Goal: Navigation & Orientation: Find specific page/section

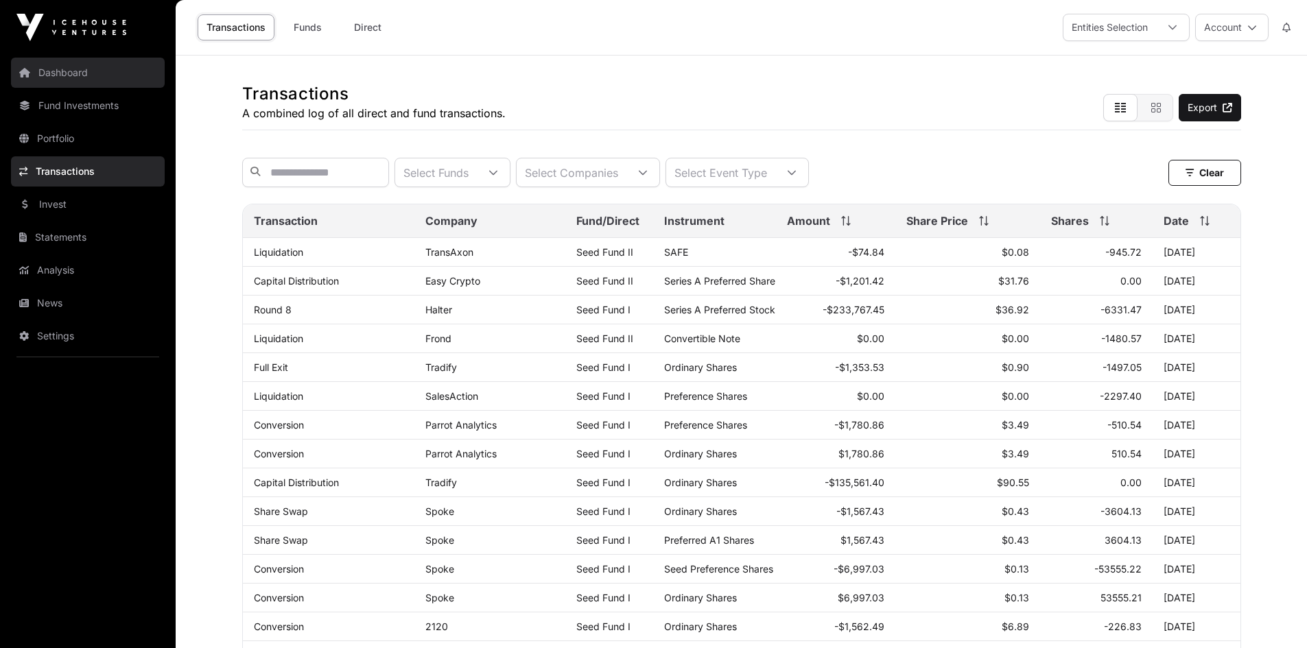
click at [74, 78] on link "Dashboard" at bounding box center [88, 73] width 154 height 30
click at [84, 163] on link "Transactions" at bounding box center [88, 171] width 154 height 30
click at [80, 139] on link "Portfolio" at bounding box center [88, 138] width 154 height 30
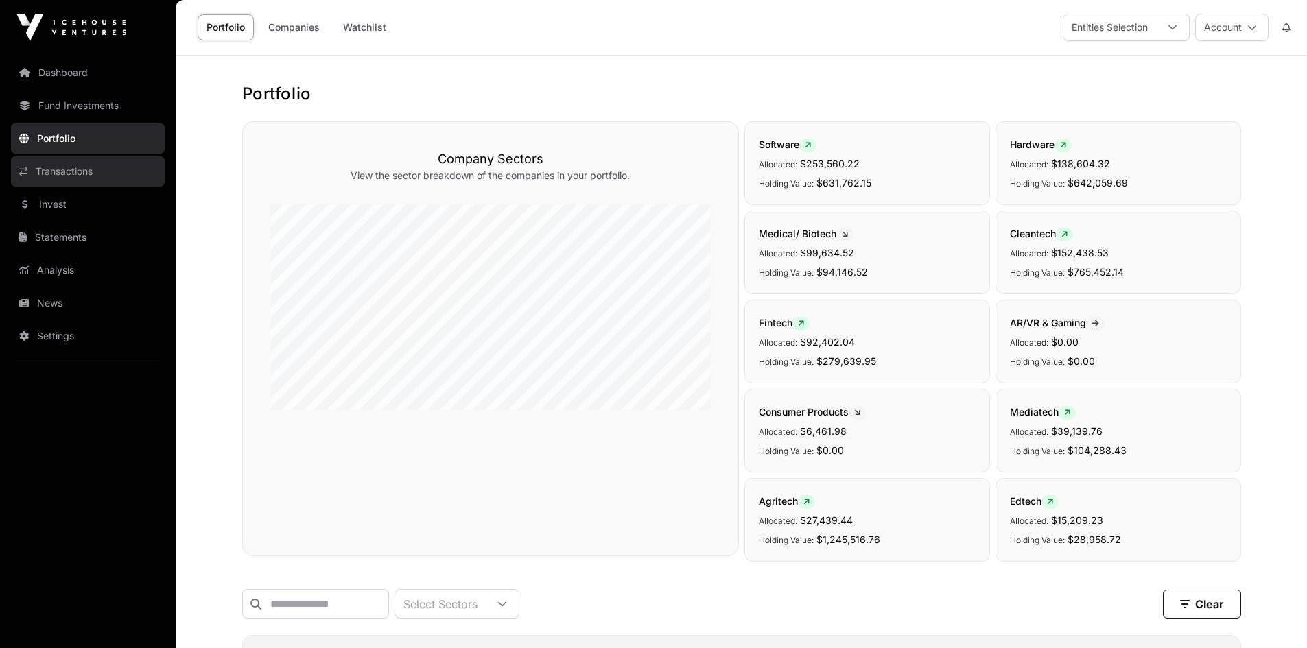
click at [57, 177] on link "Transactions" at bounding box center [88, 171] width 154 height 30
